Goal: Manage account settings

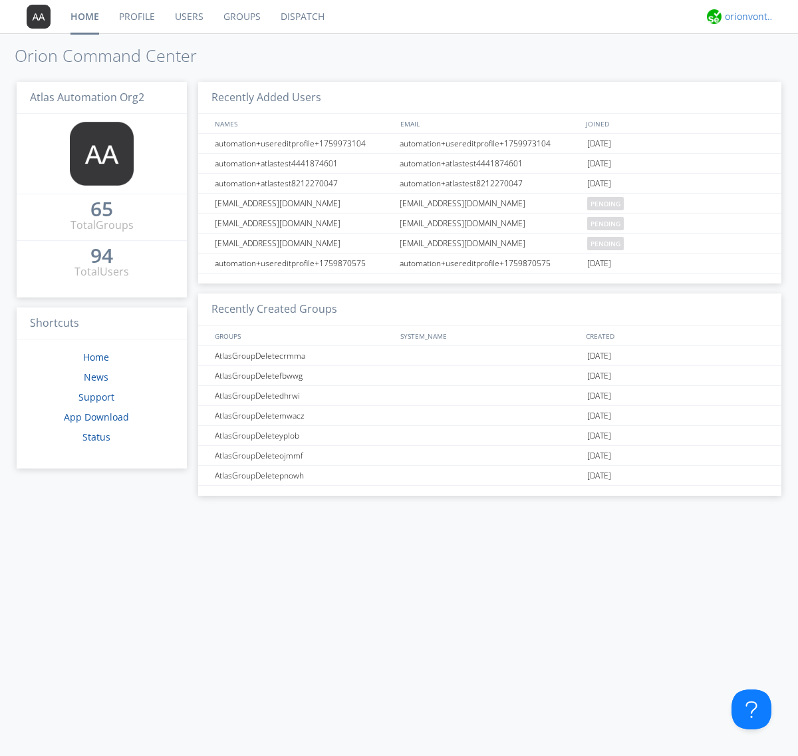
click at [746, 17] on div "orionvontas+atlas+automation+org2" at bounding box center [750, 16] width 50 height 13
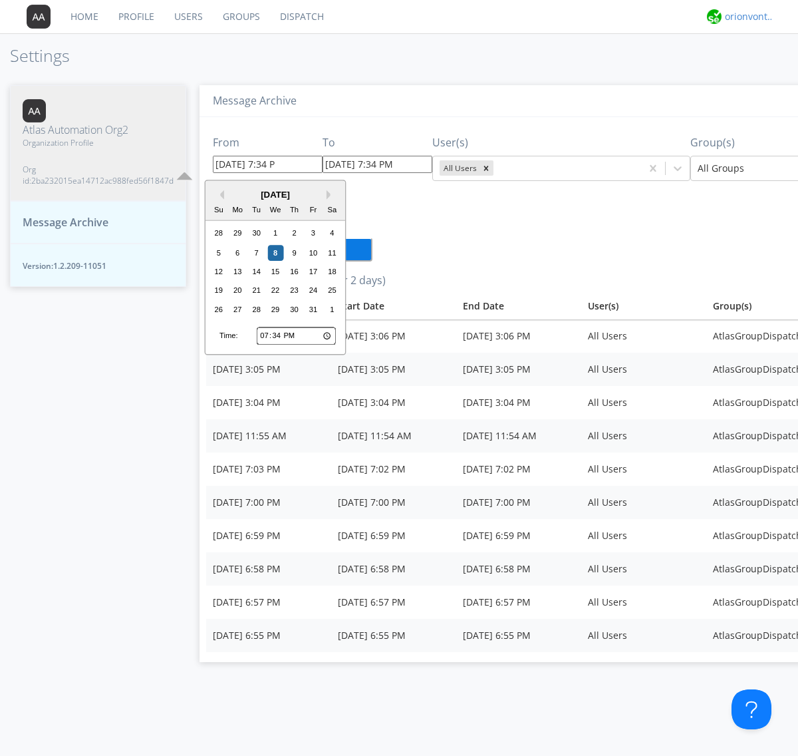
type input "[DATE] 7:34 PM"
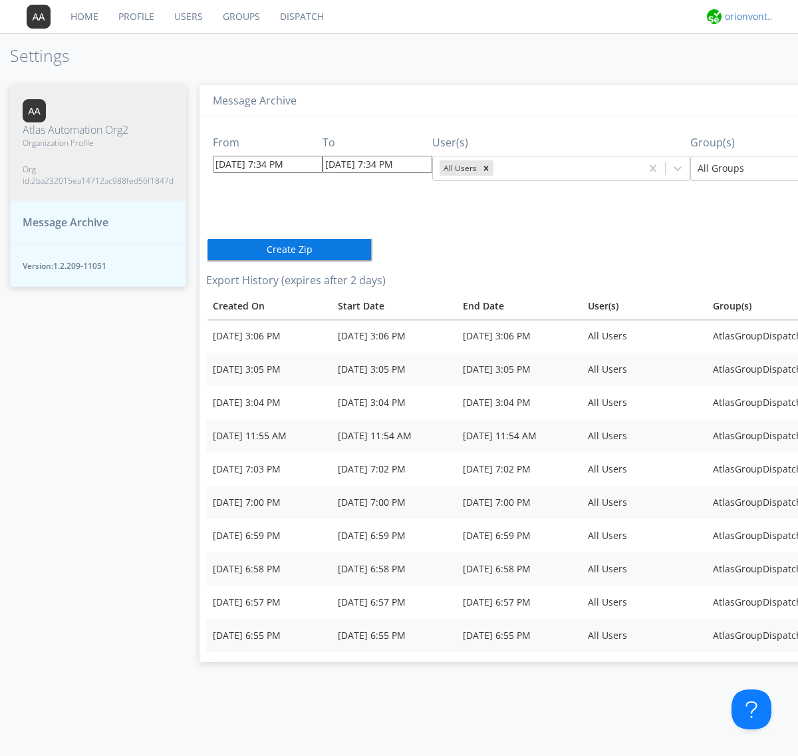
click at [746, 17] on div "orionvontas+atlas+automation+org2" at bounding box center [750, 16] width 50 height 13
